Goal: Task Accomplishment & Management: Manage account settings

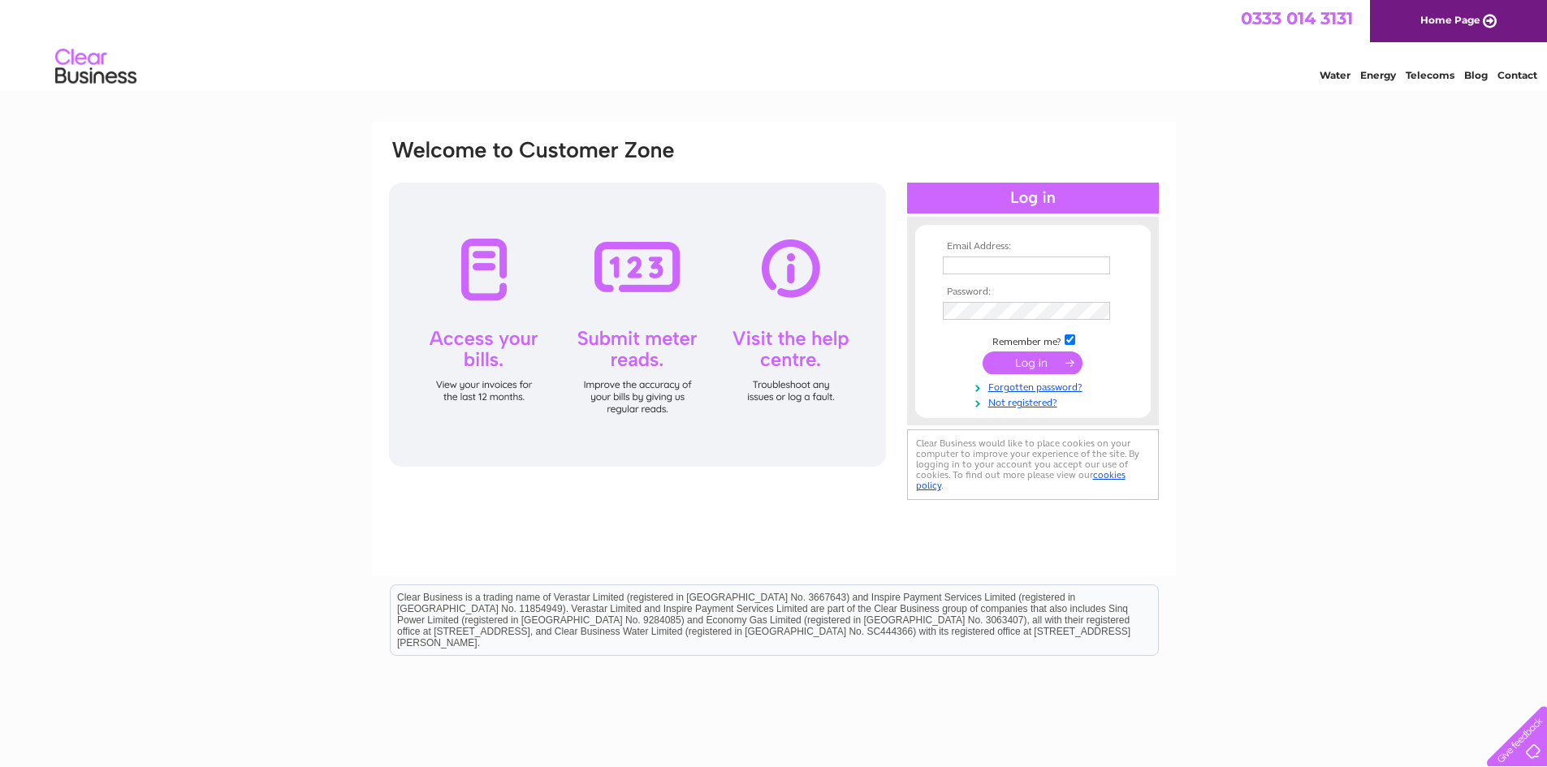
click at [1035, 268] on input "text" at bounding box center [1026, 266] width 167 height 18
type input "[EMAIL_ADDRESS][DOMAIN_NAME]"
click at [1525, 347] on div "Email Address: [EMAIL_ADDRESS][DOMAIN_NAME] Password: Forgotten password?" at bounding box center [773, 488] width 1547 height 733
click at [983, 352] on input "submit" at bounding box center [1033, 363] width 100 height 23
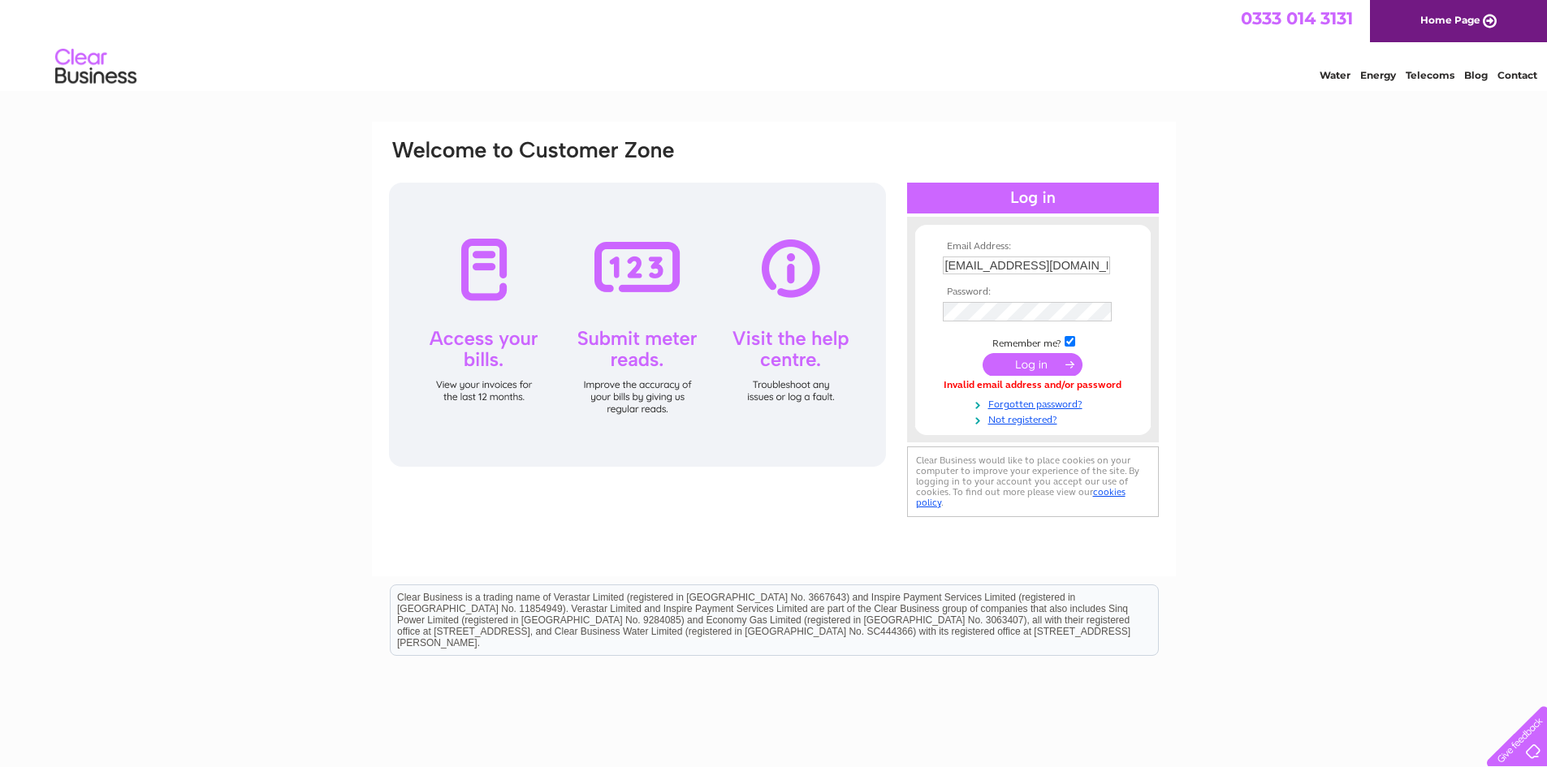
click at [309, 95] on html "0333 014 3131 Home Page Water Energy Telecoms Blog Contact" at bounding box center [773, 47] width 1547 height 95
click at [1429, 421] on div "Email Address: [EMAIL_ADDRESS][DOMAIN_NAME] Password: Forgotten password?" at bounding box center [773, 488] width 1547 height 733
click at [1479, 442] on div "Email Address: [EMAIL_ADDRESS][DOMAIN_NAME] Password: Forgotten password?" at bounding box center [773, 488] width 1547 height 733
drag, startPoint x: 698, startPoint y: 356, endPoint x: 709, endPoint y: 355, distance: 11.4
click at [709, 355] on div at bounding box center [637, 325] width 497 height 284
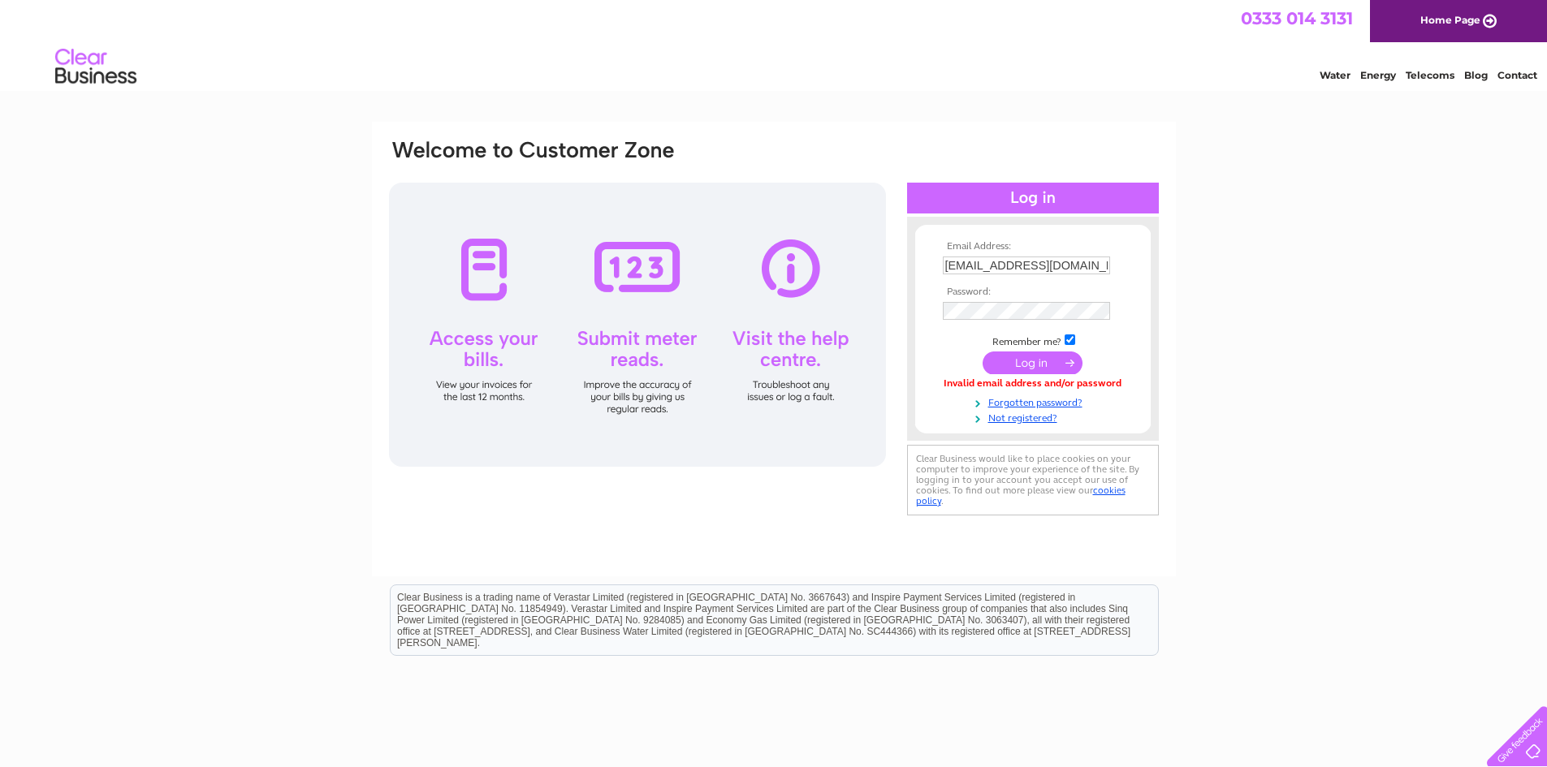
drag, startPoint x: 802, startPoint y: 382, endPoint x: 802, endPoint y: 422, distance: 40.6
click at [802, 387] on div at bounding box center [637, 325] width 497 height 284
click at [990, 300] on td at bounding box center [1033, 311] width 188 height 26
click at [232, 184] on div "Email Address: [EMAIL_ADDRESS][DOMAIN_NAME] Password: Forgotten password?" at bounding box center [773, 488] width 1547 height 733
click at [146, 367] on div "Email Address: [EMAIL_ADDRESS][DOMAIN_NAME] Password: Forgotten password?" at bounding box center [773, 488] width 1547 height 733
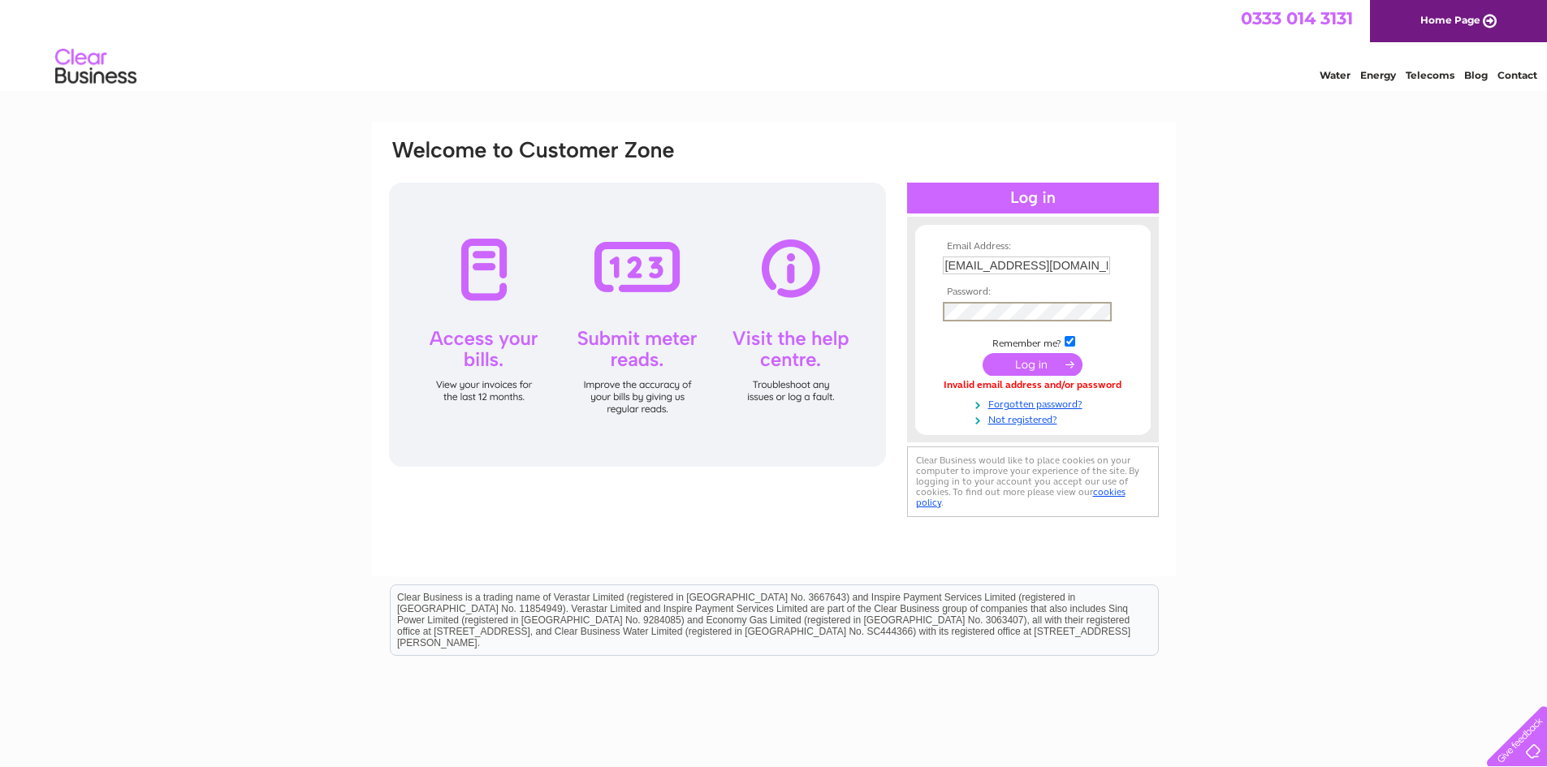
click at [1429, 24] on link "Home Page" at bounding box center [1458, 21] width 177 height 42
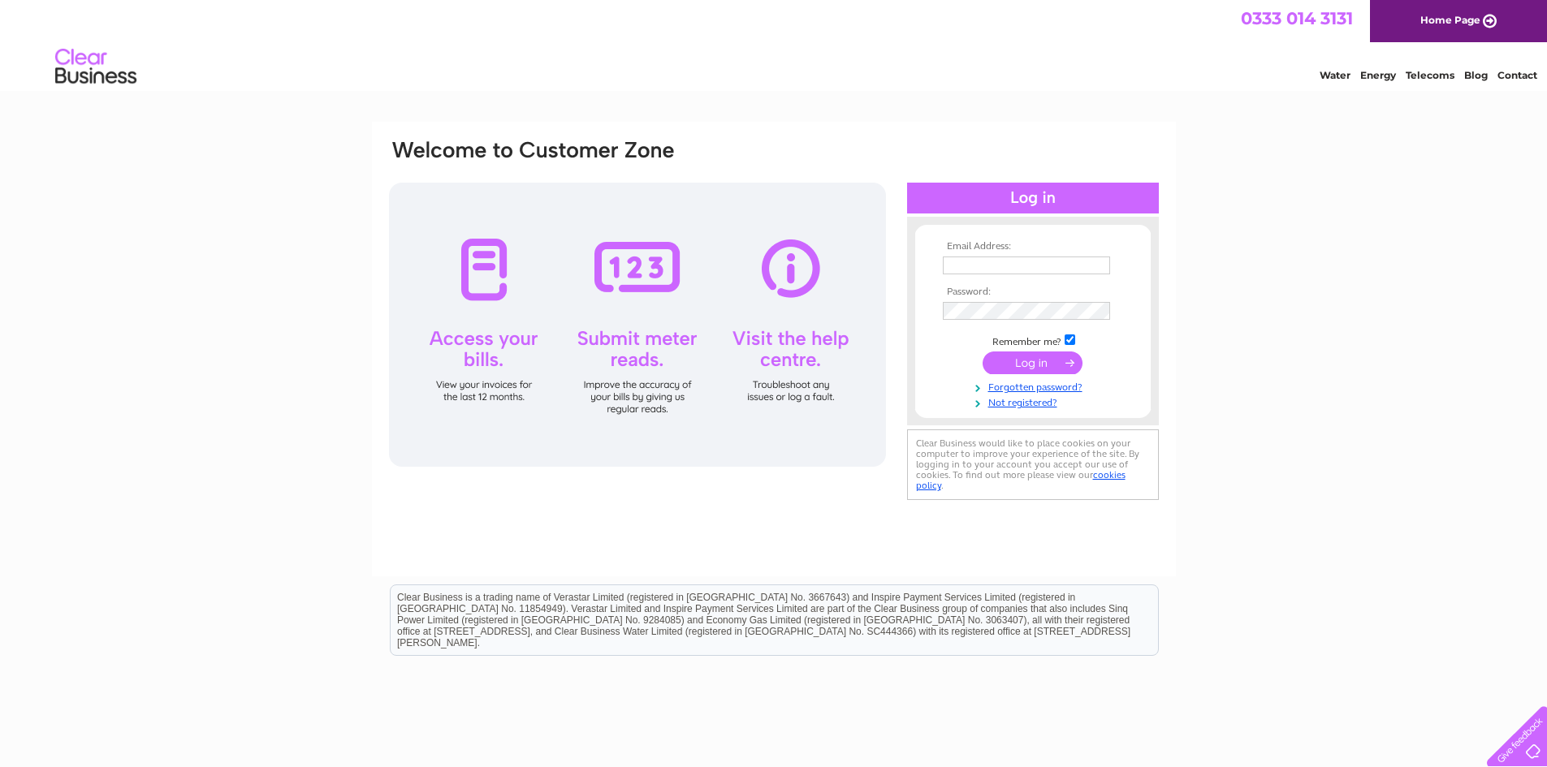
click at [1028, 266] on input "text" at bounding box center [1026, 266] width 167 height 18
type input "[EMAIL_ADDRESS][DOMAIN_NAME]"
click at [983, 353] on input "submit" at bounding box center [1033, 364] width 100 height 23
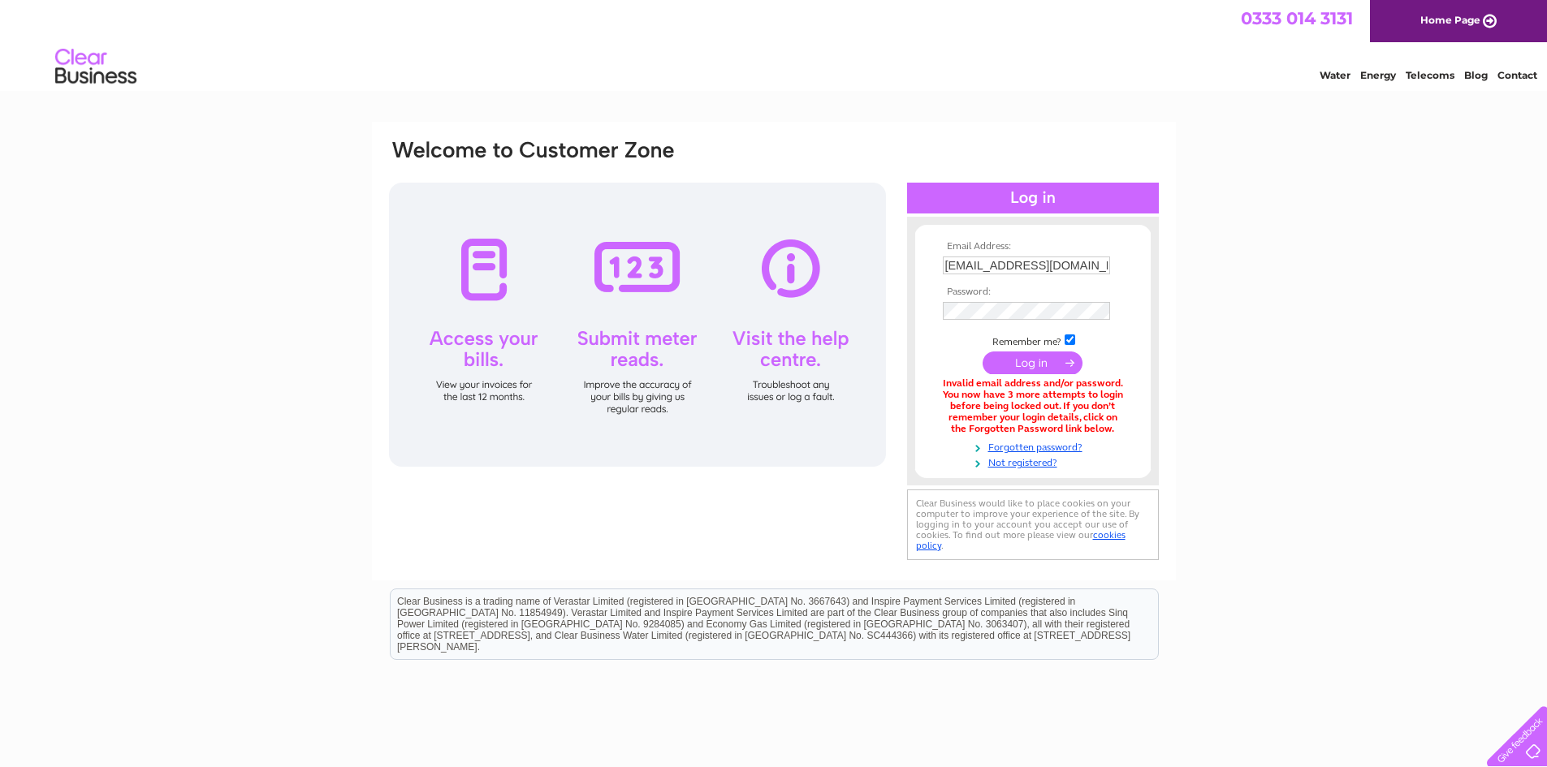
click at [1312, 512] on div "Email Address: [EMAIL_ADDRESS][DOMAIN_NAME] Password: Forgotten password?" at bounding box center [773, 490] width 1547 height 737
